Goal: Navigation & Orientation: Find specific page/section

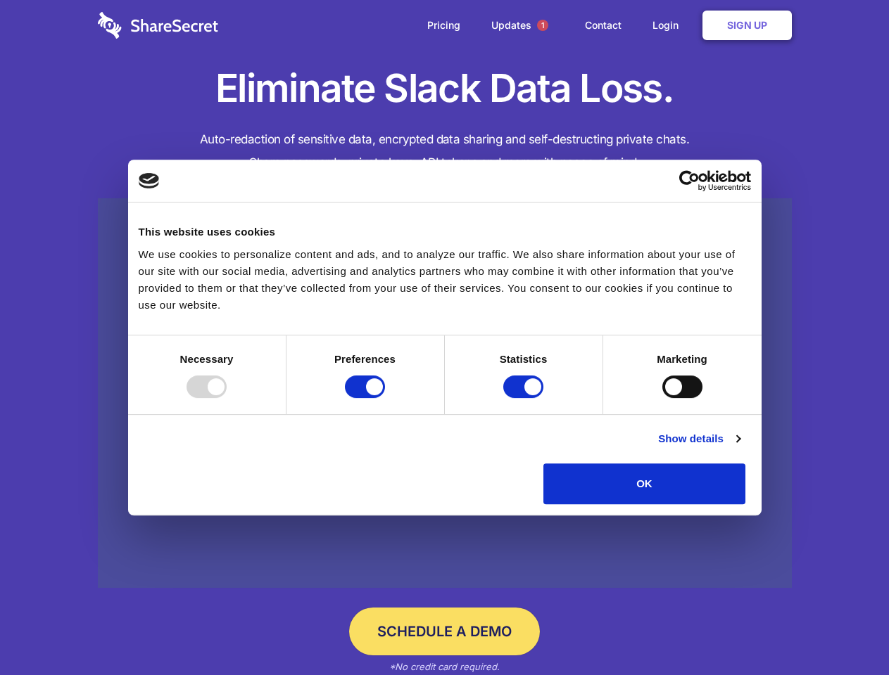
click at [227, 398] on div at bounding box center [206, 387] width 40 height 23
click at [385, 398] on input "Preferences" at bounding box center [365, 387] width 40 height 23
checkbox input "false"
click at [525, 398] on input "Statistics" at bounding box center [523, 387] width 40 height 23
checkbox input "false"
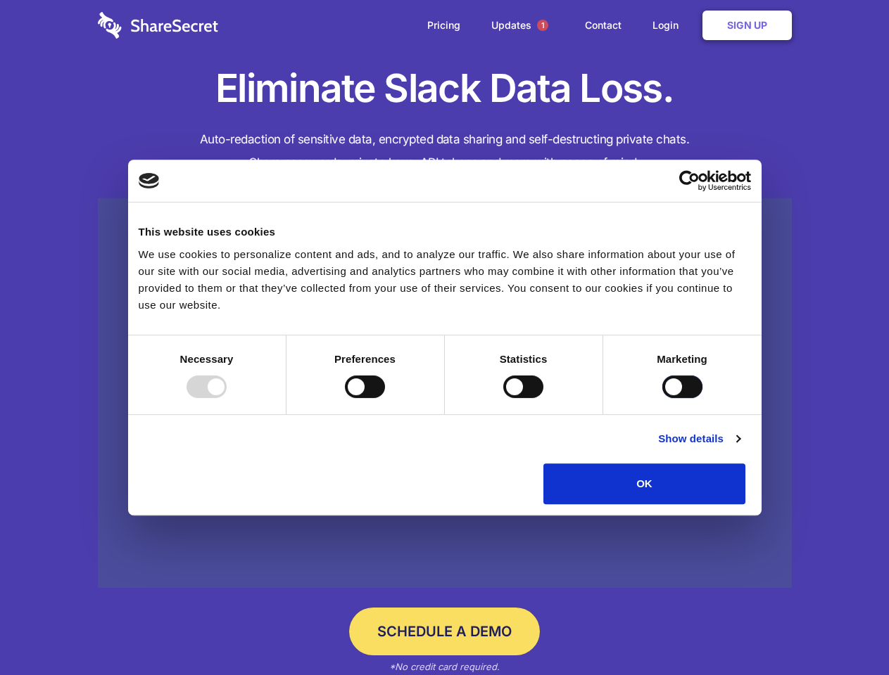
click at [662, 398] on input "Marketing" at bounding box center [682, 387] width 40 height 23
checkbox input "true"
click at [739, 447] on link "Show details" at bounding box center [699, 439] width 82 height 17
click at [0, 0] on li "Necessary 7 Necessary cookies help make a website usable by enabling basic func…" at bounding box center [0, 0] width 0 height 0
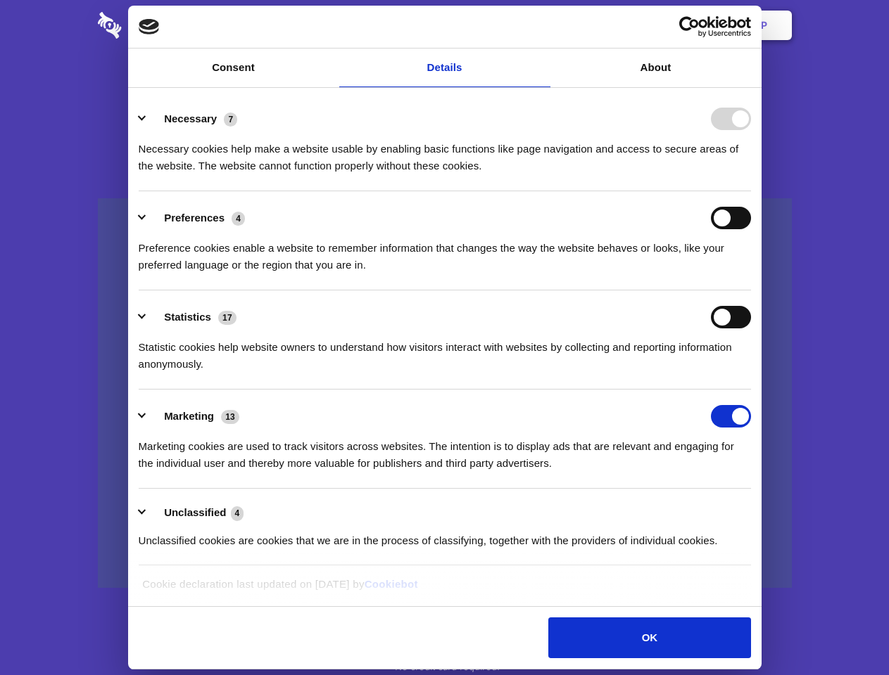
click at [542, 25] on span "1" at bounding box center [542, 25] width 11 height 11
